Goal: Task Accomplishment & Management: Complete application form

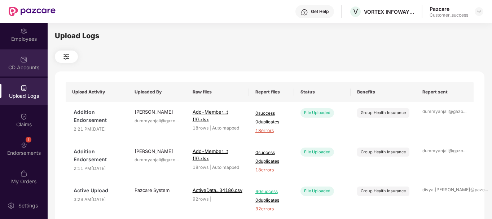
click at [26, 68] on div "CD Accounts" at bounding box center [24, 67] width 48 height 7
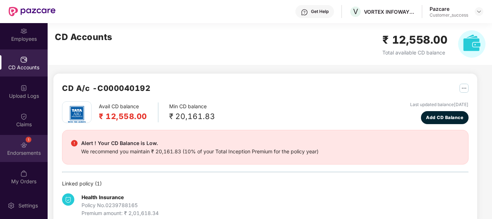
click at [27, 140] on div "1" at bounding box center [29, 140] width 6 height 6
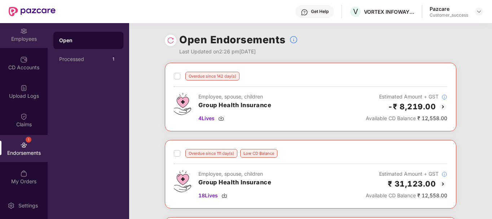
click at [24, 36] on div "Employees" at bounding box center [24, 38] width 48 height 7
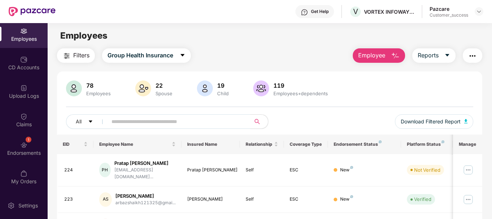
click at [469, 14] on div "Pazcare Customer_success" at bounding box center [457, 11] width 54 height 13
click at [479, 8] on div at bounding box center [479, 11] width 9 height 9
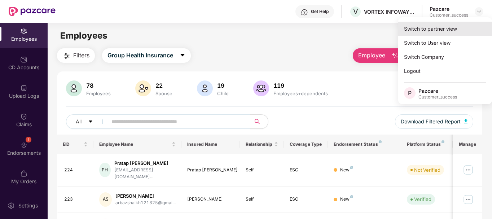
click at [439, 32] on div "Switch to partner view" at bounding box center [445, 29] width 94 height 14
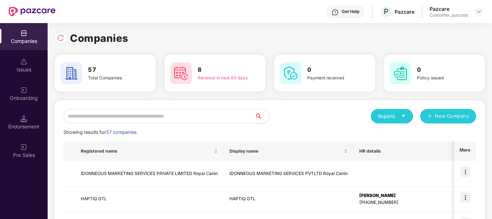
click at [189, 110] on input "text" at bounding box center [159, 116] width 191 height 14
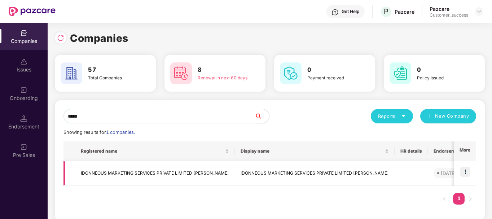
type input "*****"
click at [465, 172] on img at bounding box center [466, 172] width 10 height 10
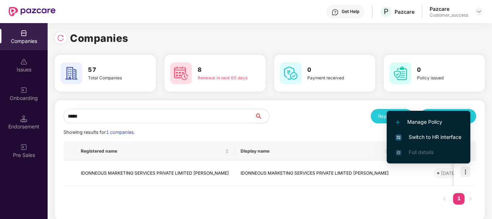
click at [436, 132] on li "Switch to HR interface" at bounding box center [429, 137] width 84 height 15
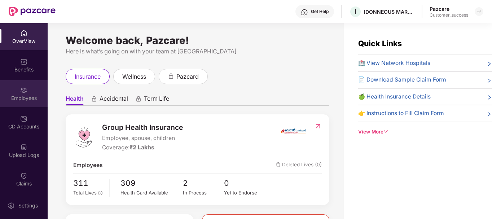
click at [17, 93] on div "Employees" at bounding box center [24, 93] width 48 height 27
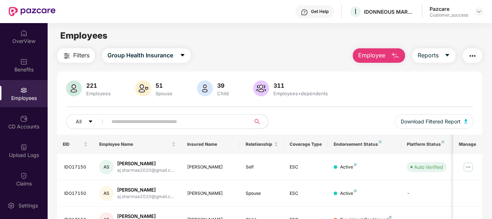
click at [140, 125] on input "text" at bounding box center [177, 121] width 130 height 11
click at [388, 57] on button "Employee" at bounding box center [379, 55] width 52 height 14
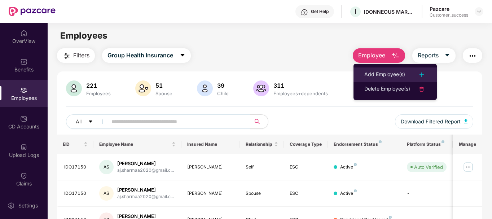
click at [385, 78] on div "Add Employee(s)" at bounding box center [385, 74] width 41 height 9
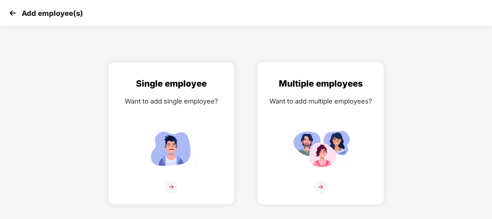
click at [337, 130] on img at bounding box center [320, 148] width 65 height 45
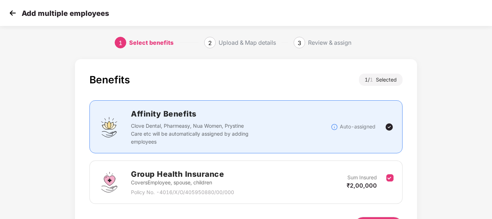
scroll to position [48, 0]
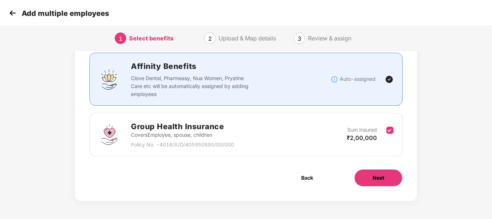
click at [376, 179] on span "Next" at bounding box center [379, 178] width 12 height 8
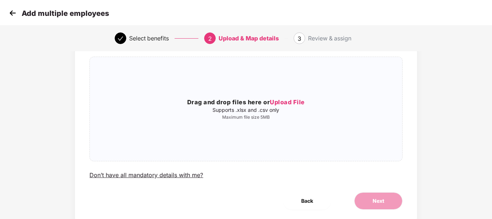
scroll to position [0, 0]
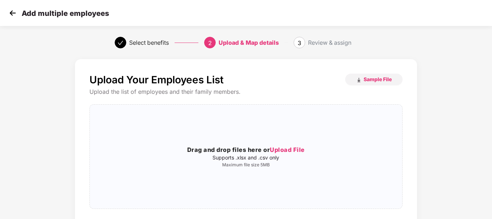
click at [15, 12] on img at bounding box center [12, 13] width 11 height 11
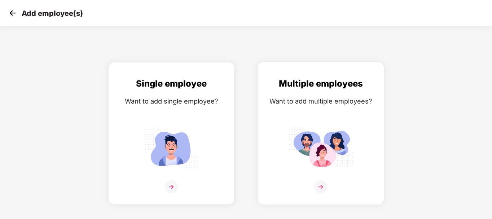
click at [309, 167] on img at bounding box center [320, 148] width 65 height 45
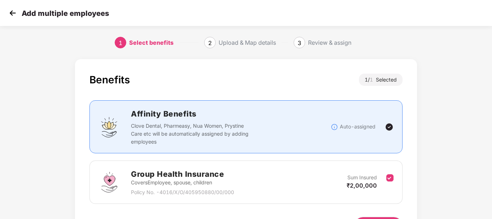
scroll to position [48, 0]
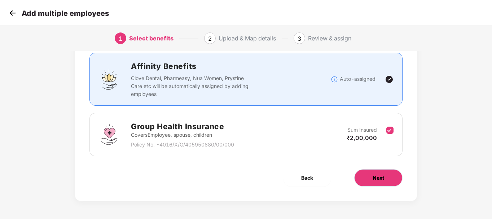
click at [378, 172] on button "Next" at bounding box center [378, 177] width 48 height 17
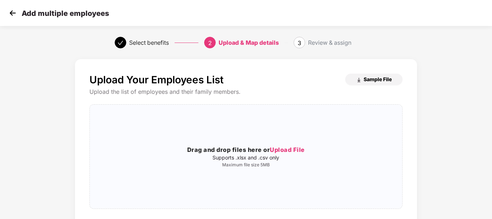
click at [369, 83] on span "Sample File" at bounding box center [378, 79] width 28 height 7
click at [266, 163] on p "Maximum file size 5MB" at bounding box center [246, 165] width 312 height 6
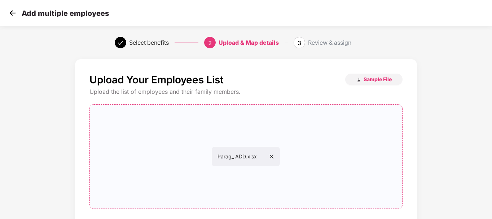
scroll to position [71, 0]
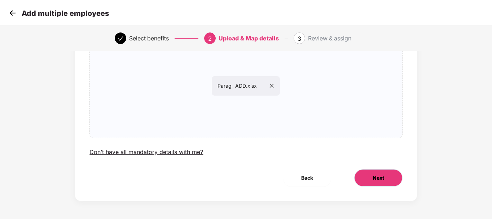
click at [380, 174] on span "Next" at bounding box center [379, 178] width 12 height 8
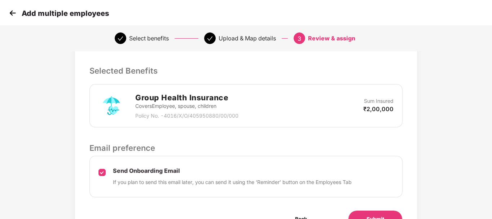
scroll to position [191, 0]
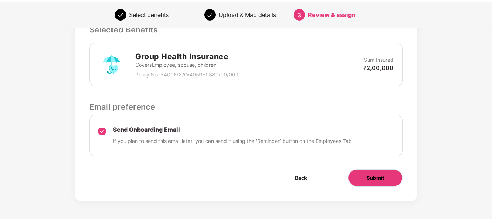
click at [365, 175] on button "Submit" at bounding box center [375, 177] width 55 height 17
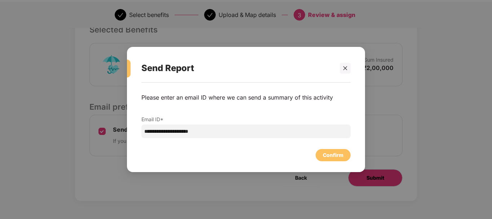
scroll to position [0, 0]
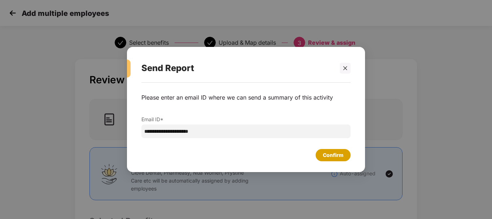
click at [322, 156] on div "Confirm" at bounding box center [333, 155] width 35 height 12
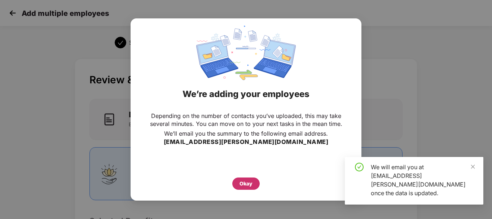
click at [246, 186] on div "Okay" at bounding box center [246, 184] width 13 height 8
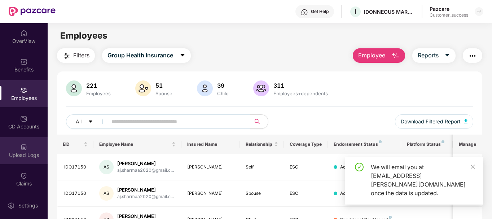
click at [36, 144] on div "Upload Logs" at bounding box center [24, 150] width 48 height 27
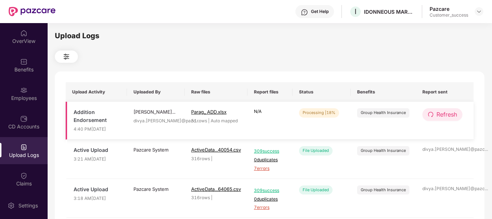
click at [442, 113] on span "Refresh" at bounding box center [447, 114] width 21 height 9
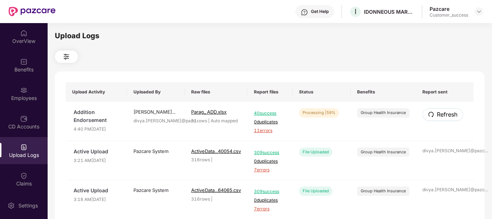
click at [442, 113] on span "Refresh" at bounding box center [447, 114] width 21 height 9
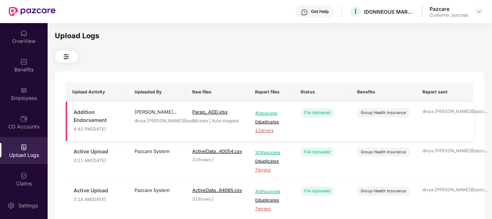
click at [266, 128] on span "11 errors" at bounding box center [271, 130] width 32 height 7
click at [30, 91] on div "Employees" at bounding box center [24, 93] width 48 height 27
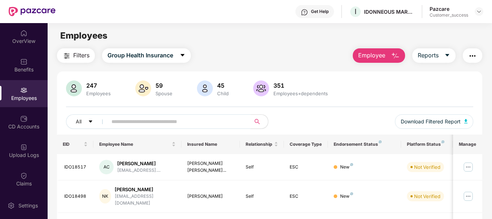
click at [136, 121] on input "text" at bounding box center [177, 121] width 130 height 11
paste input "********"
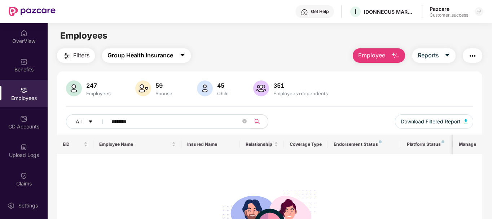
click at [143, 57] on span "Group Health Insurance" at bounding box center [141, 55] width 66 height 9
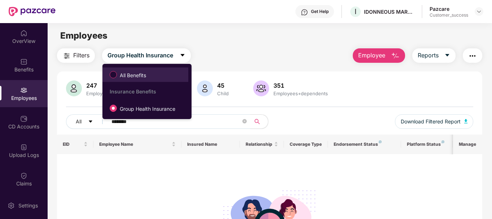
click at [135, 74] on span "All Benefits" at bounding box center [133, 75] width 32 height 8
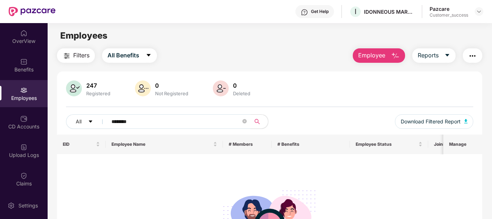
click at [136, 126] on input "********" at bounding box center [177, 121] width 130 height 11
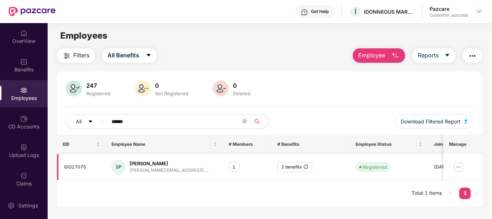
type input "******"
click at [248, 120] on span "******" at bounding box center [177, 121] width 148 height 14
click at [245, 121] on icon "close-circle" at bounding box center [245, 121] width 4 height 4
paste input "**********"
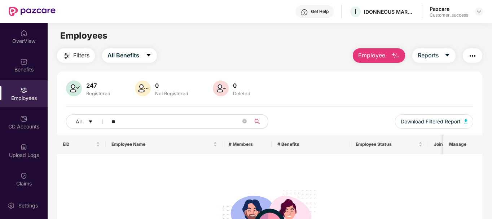
type input "*"
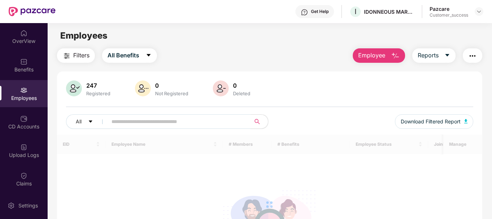
paste input "********"
type input "*"
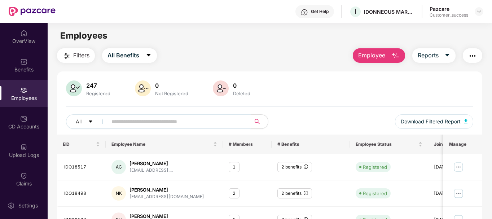
paste input "**********"
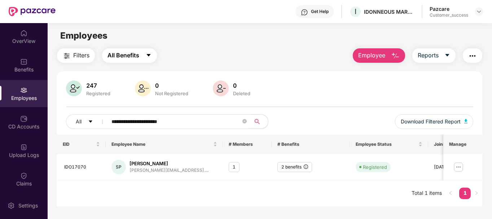
type input "**********"
click at [138, 60] on span "All Benefits" at bounding box center [124, 55] width 32 height 9
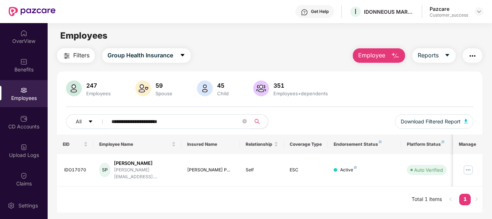
click at [384, 55] on span "Employee" at bounding box center [371, 55] width 27 height 9
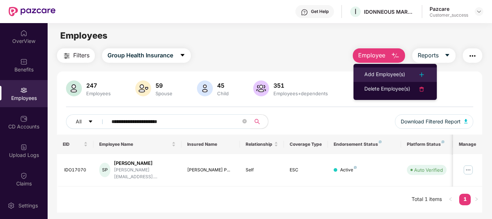
click at [380, 73] on div "Add Employee(s)" at bounding box center [385, 74] width 41 height 9
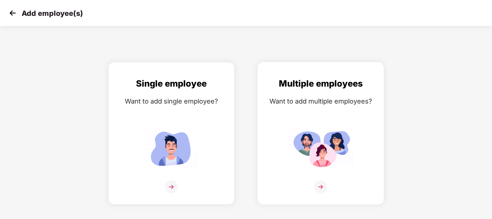
click at [347, 138] on img at bounding box center [320, 148] width 65 height 45
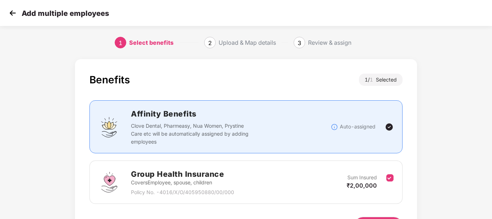
scroll to position [48, 0]
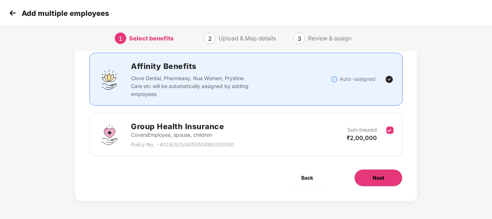
click at [374, 174] on span "Next" at bounding box center [379, 178] width 12 height 8
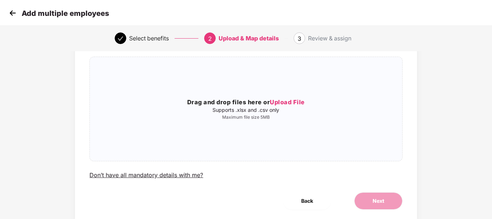
scroll to position [0, 0]
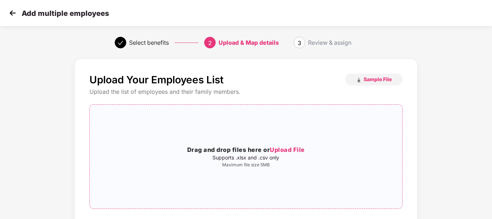
click at [293, 154] on h3 "Drag and drop files here or Upload File" at bounding box center [246, 149] width 312 height 9
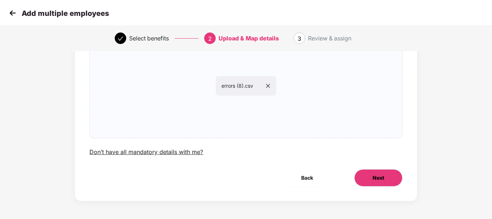
click at [383, 179] on span "Next" at bounding box center [379, 178] width 12 height 8
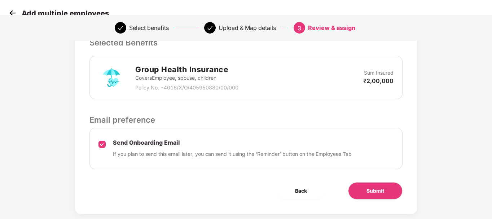
scroll to position [191, 0]
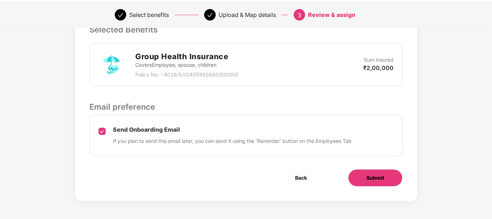
click at [385, 176] on button "Submit" at bounding box center [375, 177] width 55 height 17
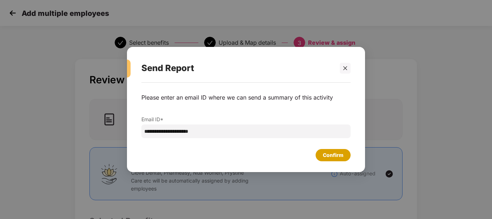
click at [340, 156] on div "Confirm" at bounding box center [333, 155] width 21 height 8
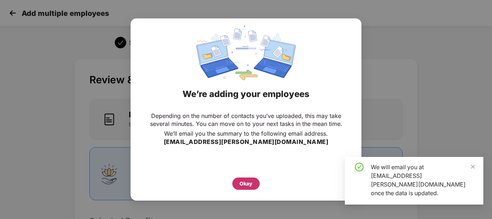
click at [243, 182] on div "Okay" at bounding box center [246, 184] width 13 height 8
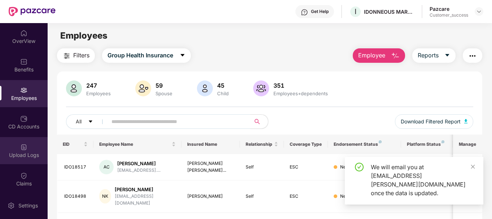
click at [22, 150] on img at bounding box center [23, 147] width 7 height 7
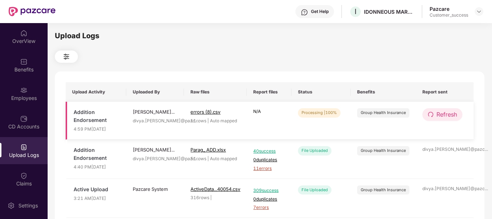
click at [436, 114] on button "Refresh" at bounding box center [443, 114] width 40 height 13
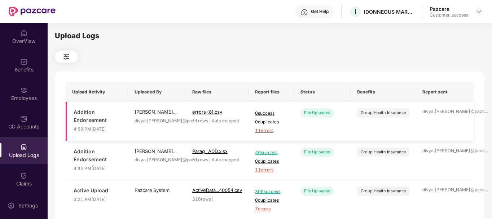
click at [272, 130] on span "11 errors" at bounding box center [271, 130] width 32 height 7
click at [27, 88] on div "Employees" at bounding box center [24, 93] width 48 height 27
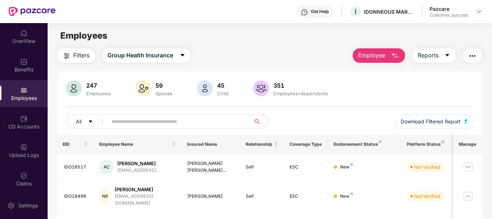
click at [380, 58] on span "Employee" at bounding box center [371, 55] width 27 height 9
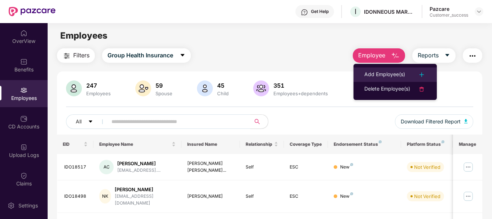
click at [383, 71] on div "Add Employee(s)" at bounding box center [385, 74] width 41 height 9
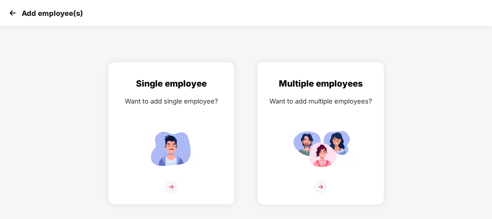
click at [289, 143] on img at bounding box center [320, 148] width 65 height 45
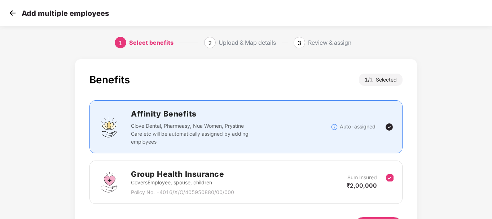
scroll to position [48, 0]
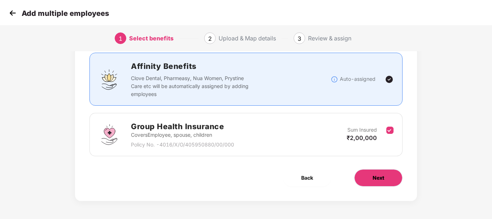
click at [375, 179] on span "Next" at bounding box center [379, 178] width 12 height 8
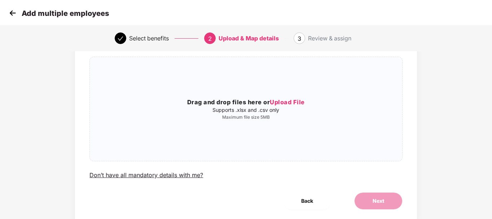
scroll to position [0, 0]
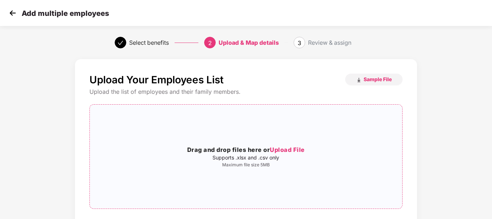
click at [242, 140] on div "Drag and drop files here or Upload File Supports .xlsx and .csv only Maximum fi…" at bounding box center [246, 156] width 312 height 92
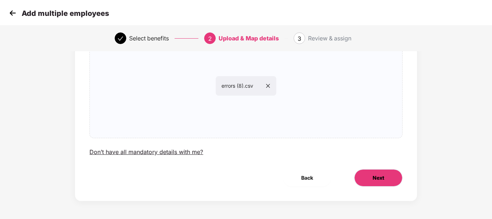
click at [369, 175] on button "Next" at bounding box center [378, 177] width 48 height 17
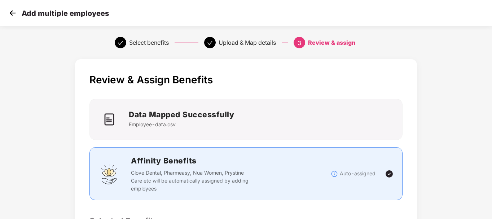
click at [369, 175] on p "Auto-assigned" at bounding box center [358, 174] width 36 height 8
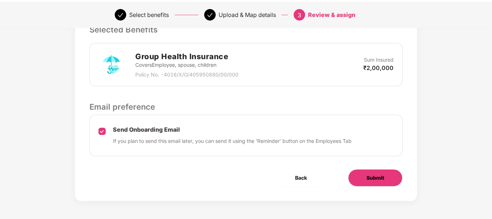
click at [378, 177] on span "Submit" at bounding box center [376, 178] width 18 height 8
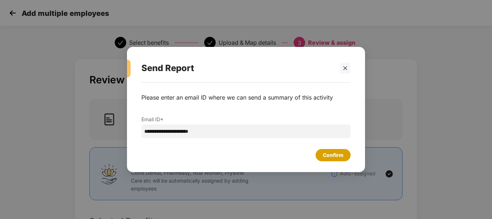
click at [328, 154] on div "Confirm" at bounding box center [333, 155] width 21 height 8
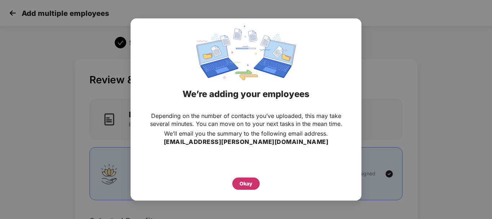
click at [249, 178] on div "Okay" at bounding box center [245, 184] width 27 height 12
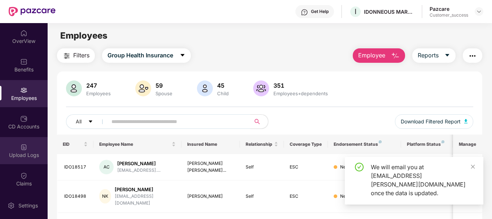
click at [22, 148] on img at bounding box center [23, 147] width 7 height 7
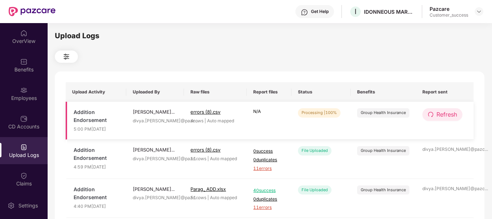
click at [434, 113] on button "Refresh" at bounding box center [443, 114] width 40 height 13
click at [441, 112] on span "Refresh" at bounding box center [447, 114] width 21 height 9
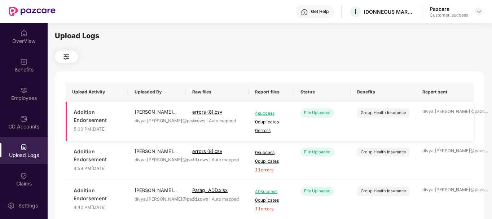
click at [294, 126] on td "4 success 0 duplicates 0 errors" at bounding box center [271, 121] width 45 height 39
click at [20, 92] on img at bounding box center [23, 90] width 7 height 7
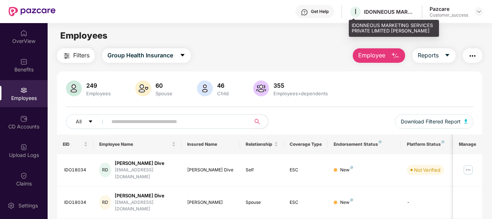
click at [371, 13] on div "IDONNEOUS MARKETING SERVICES PRIVATE LIMITED [PERSON_NAME]" at bounding box center [389, 11] width 51 height 7
click at [353, 25] on div "IDONNEOUS MARKETING SERVICES PRIVATE LIMITED [PERSON_NAME]" at bounding box center [394, 28] width 90 height 17
copy div "IDONNEOUS MARKETING SERVICES PRIVATE LIMITED [PERSON_NAME]"
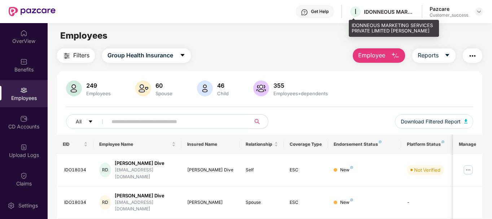
click at [365, 15] on div "IDONNEOUS MARKETING SERVICES PRIVATE LIMITED [PERSON_NAME]" at bounding box center [389, 11] width 51 height 7
click at [371, 13] on div "IDONNEOUS MARKETING SERVICES PRIVATE LIMITED [PERSON_NAME]" at bounding box center [389, 11] width 51 height 7
click at [374, 11] on div "IDONNEOUS MARKETING SERVICES PRIVATE LIMITED [PERSON_NAME]" at bounding box center [389, 11] width 51 height 7
click at [353, 28] on div "IDONNEOUS MARKETING SERVICES PRIVATE LIMITED [PERSON_NAME]" at bounding box center [394, 28] width 90 height 17
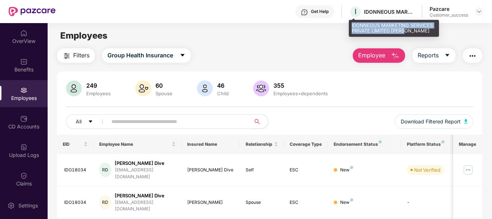
click at [353, 28] on div "IDONNEOUS MARKETING SERVICES PRIVATE LIMITED [PERSON_NAME]" at bounding box center [394, 28] width 90 height 17
copy div "IDONNEOUS MARKETING SERVICES PRIVATE LIMITED [PERSON_NAME]"
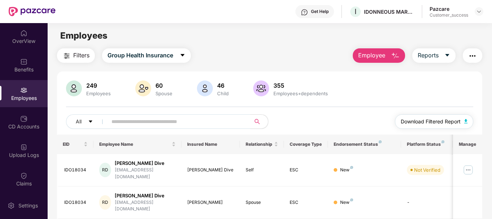
click at [415, 122] on span "Download Filtered Report" at bounding box center [431, 122] width 60 height 8
click at [370, 51] on span "Employee" at bounding box center [371, 55] width 27 height 9
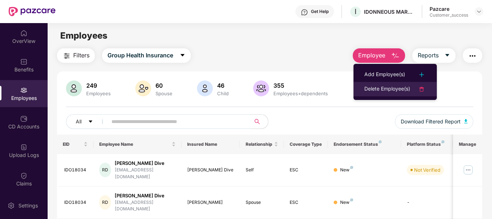
click at [397, 89] on div "Delete Employee(s)" at bounding box center [388, 89] width 46 height 9
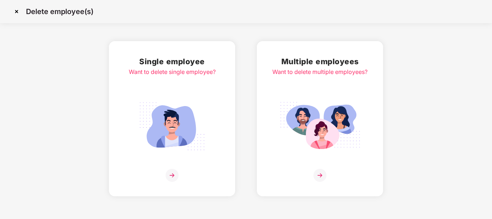
click at [336, 100] on img at bounding box center [320, 126] width 81 height 56
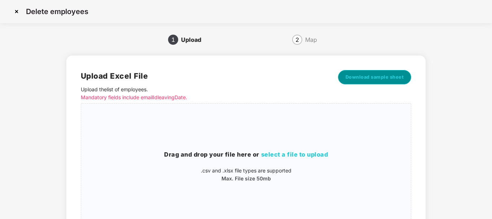
click at [389, 76] on span "Download sample sheet" at bounding box center [375, 77] width 58 height 7
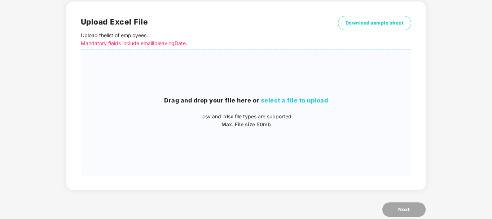
scroll to position [55, 0]
click at [278, 112] on div "Drag and drop your file here or select a file to upload .csv and .xlsx file typ…" at bounding box center [246, 112] width 330 height 32
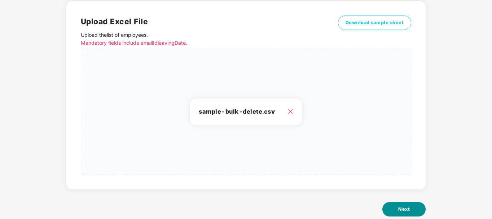
click at [402, 207] on span "Next" at bounding box center [404, 209] width 12 height 7
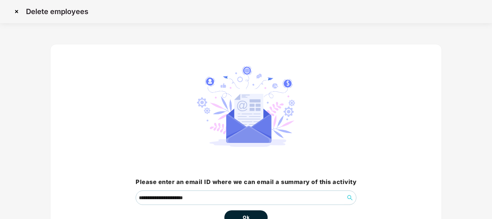
scroll to position [48, 0]
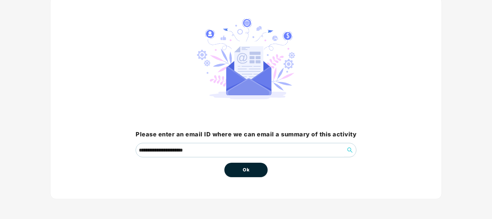
click at [241, 171] on button "Ok" at bounding box center [246, 170] width 43 height 14
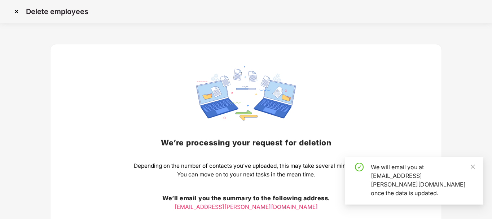
scroll to position [72, 0]
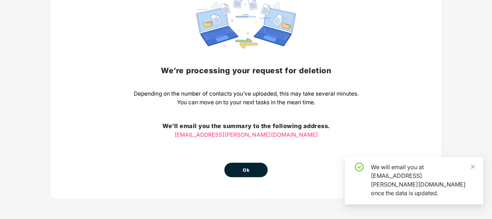
click at [248, 169] on span "Ok" at bounding box center [246, 170] width 6 height 7
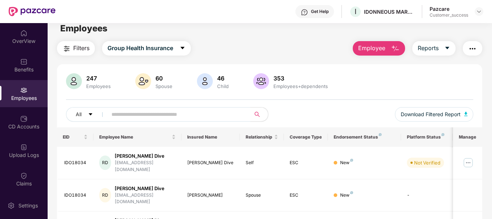
scroll to position [6, 0]
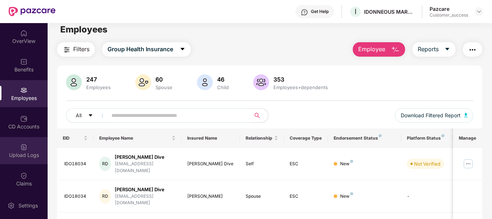
click at [27, 141] on div "Upload Logs" at bounding box center [24, 150] width 48 height 27
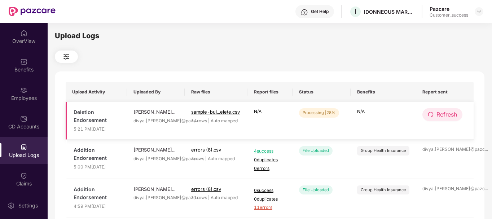
click at [437, 118] on span "Refresh" at bounding box center [447, 114] width 21 height 9
click at [439, 113] on span "Refresh" at bounding box center [447, 114] width 21 height 9
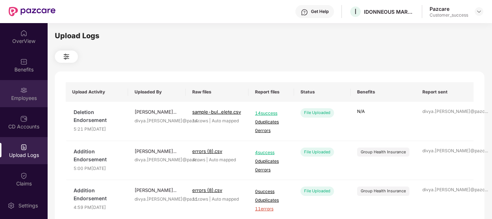
click at [28, 96] on div "Employees" at bounding box center [24, 98] width 48 height 7
